Goal: Find specific page/section: Find specific page/section

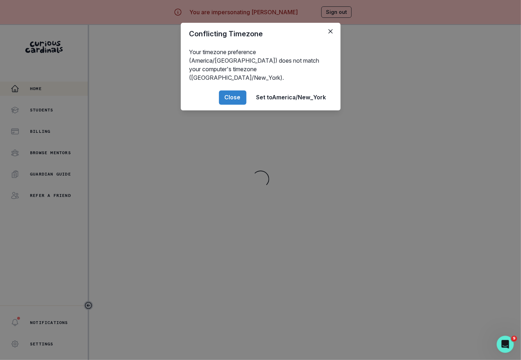
click at [291, 151] on div "Conflicting Timezone Your timezone preference (America/[GEOGRAPHIC_DATA]) does …" at bounding box center [260, 180] width 521 height 360
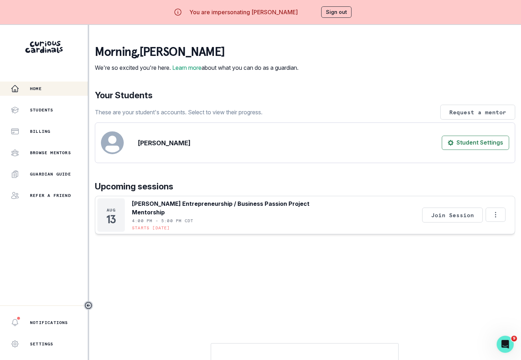
click at [291, 151] on div "Conflicting Timezone Your timezone preference (America/[GEOGRAPHIC_DATA]) does …" at bounding box center [260, 180] width 521 height 360
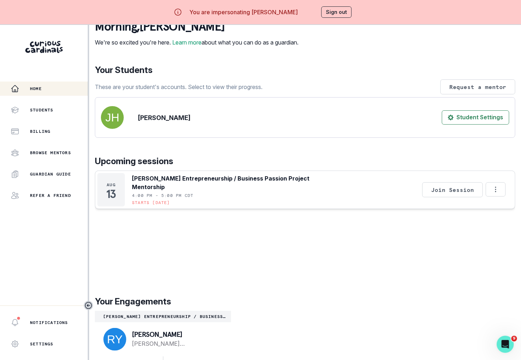
scroll to position [25, 0]
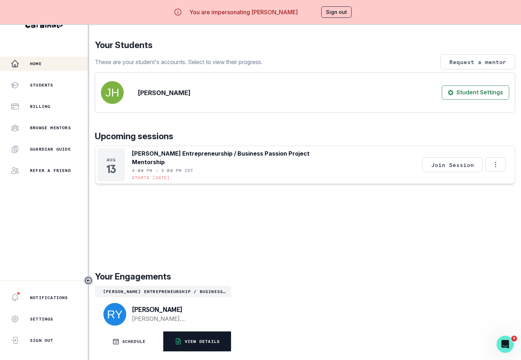
click at [193, 346] on button "VIEW DETAILS" at bounding box center [197, 342] width 68 height 20
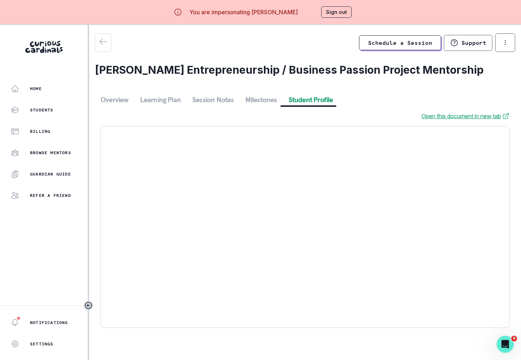
click at [299, 94] on button "Student Profile" at bounding box center [311, 99] width 56 height 13
click at [224, 99] on button "Session Notes" at bounding box center [212, 99] width 53 height 13
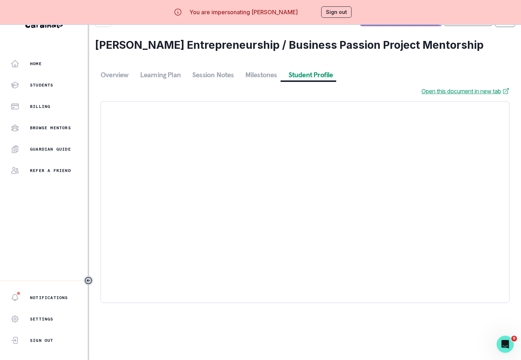
click at [310, 64] on div "Schedule a Session Support Request engagement pause Cancel subscription [PERSON…" at bounding box center [305, 159] width 420 height 300
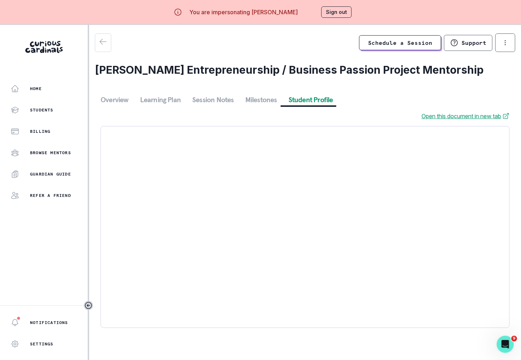
click at [467, 114] on link "Open this document in new tab" at bounding box center [465, 116] width 88 height 9
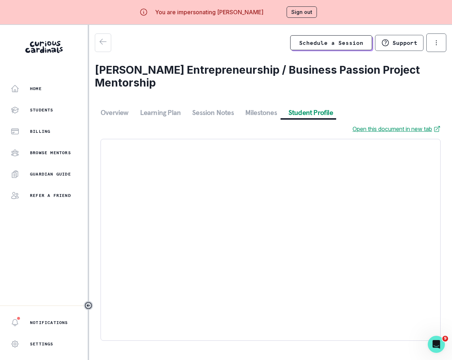
click at [300, 12] on button "Sign out" at bounding box center [302, 11] width 30 height 11
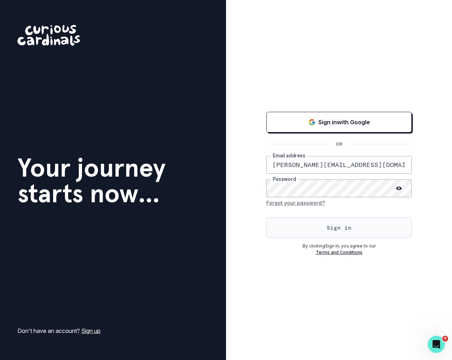
click at [279, 226] on button "Sign in" at bounding box center [338, 227] width 145 height 21
